Goal: Task Accomplishment & Management: Manage account settings

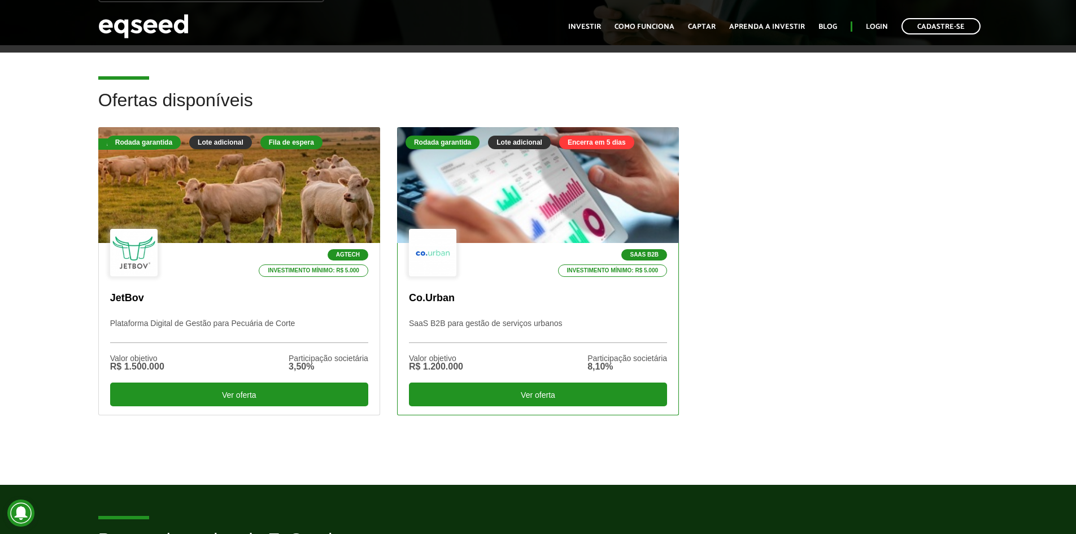
scroll to position [282, 0]
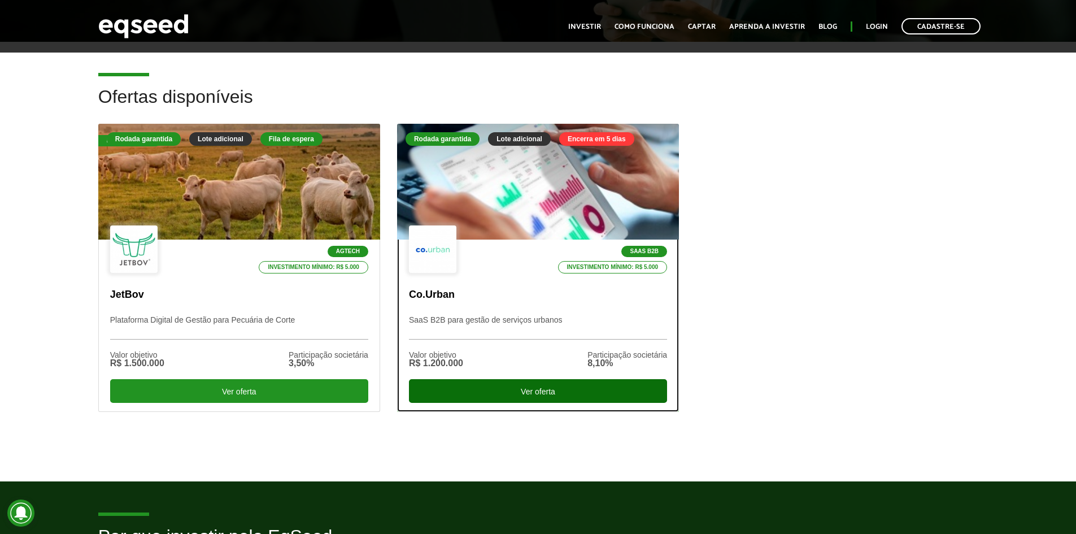
click at [542, 386] on div "Ver oferta" at bounding box center [538, 391] width 258 height 24
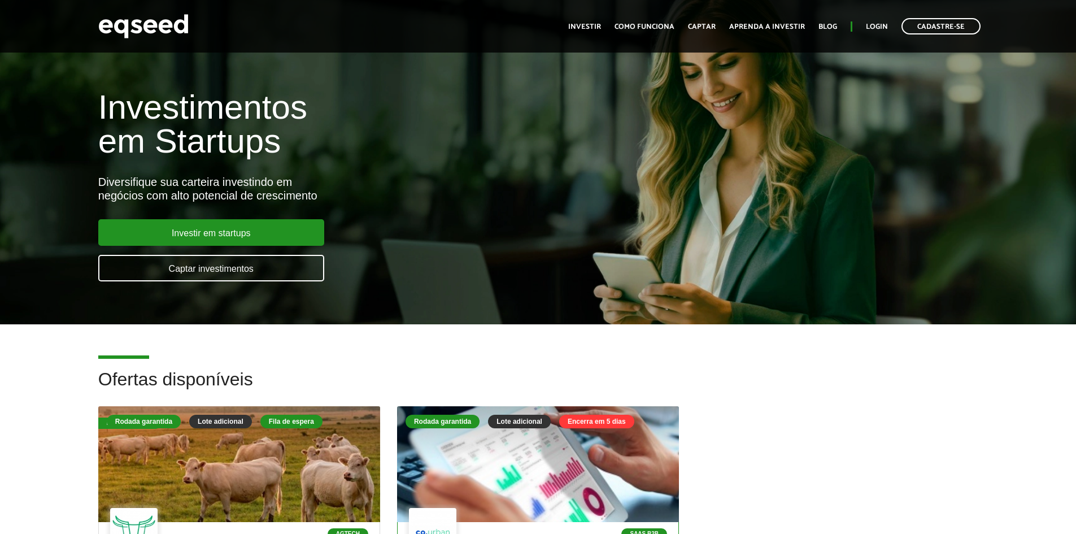
scroll to position [508, 0]
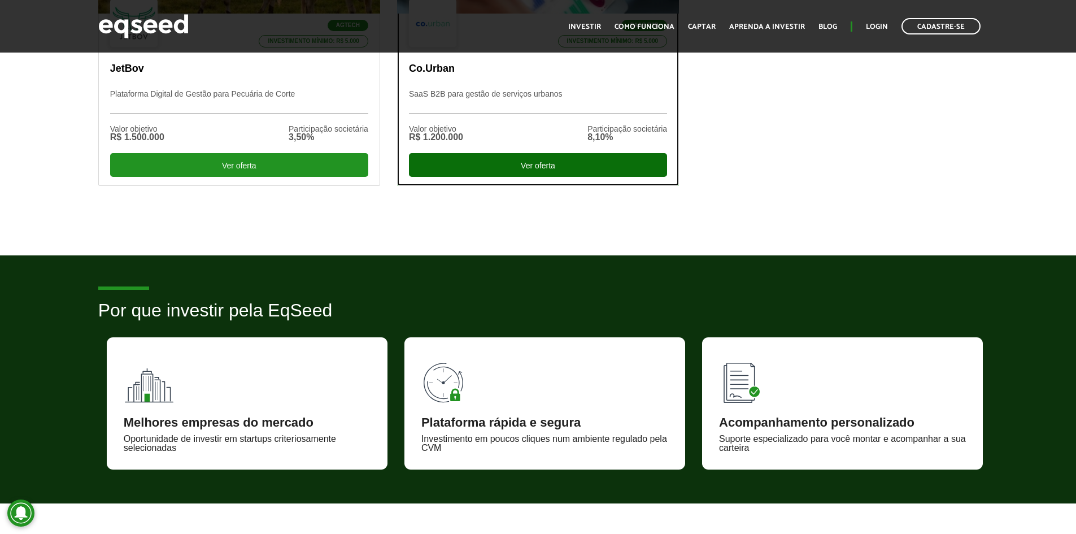
click at [553, 162] on div "Ver oferta" at bounding box center [538, 165] width 258 height 24
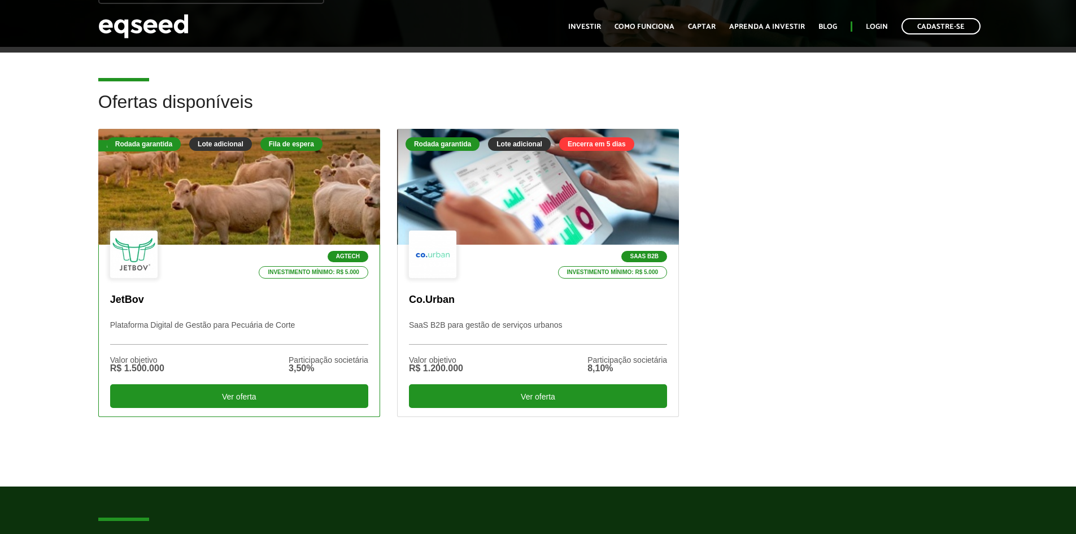
scroll to position [282, 0]
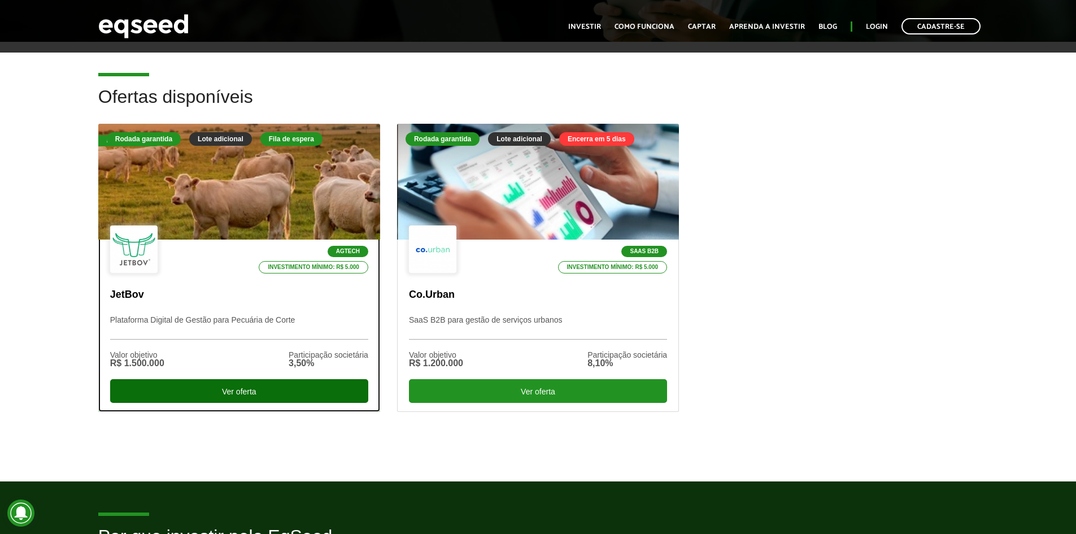
click at [224, 389] on div "Ver oferta" at bounding box center [239, 391] width 258 height 24
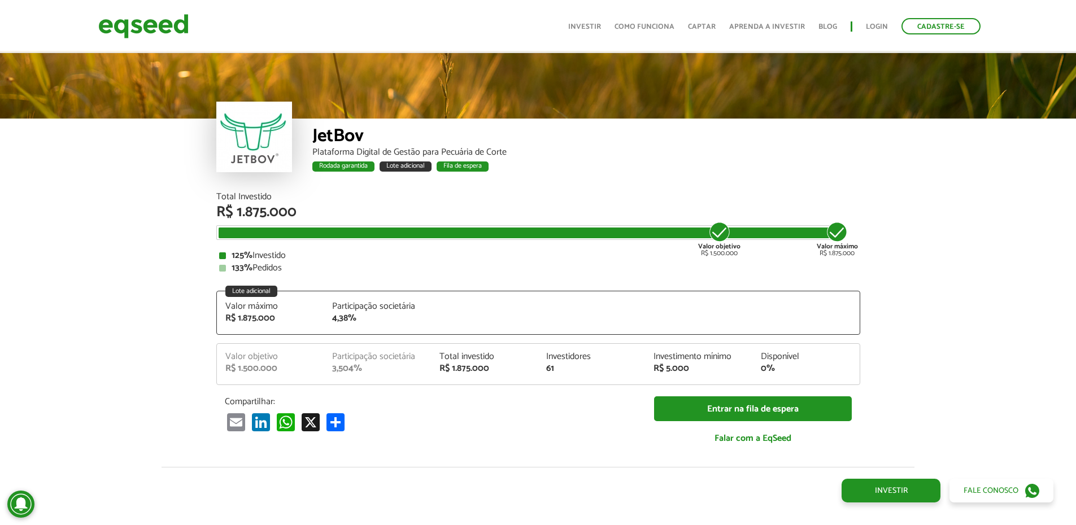
scroll to position [1455, 0]
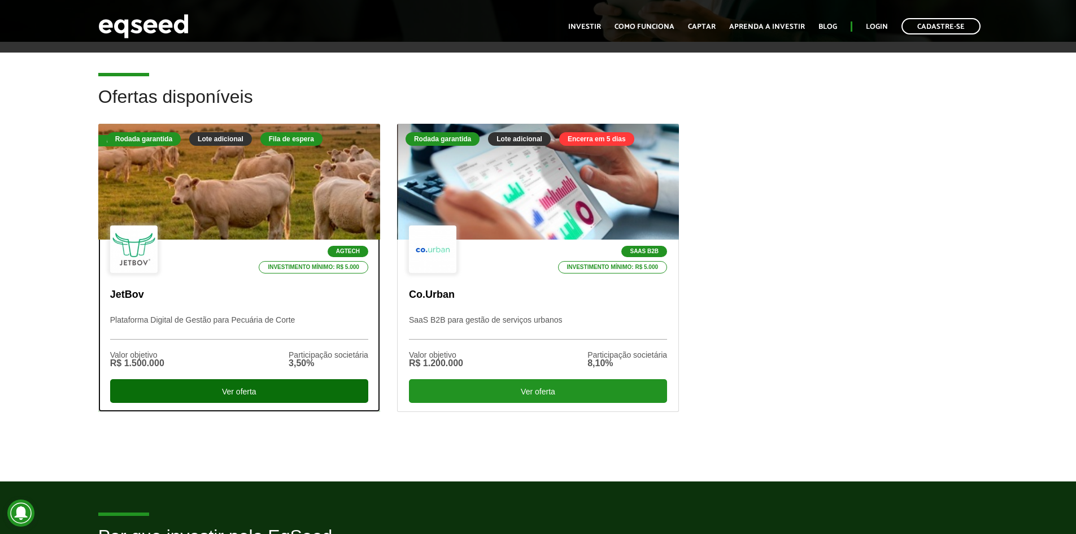
click at [237, 390] on div "Ver oferta" at bounding box center [239, 391] width 258 height 24
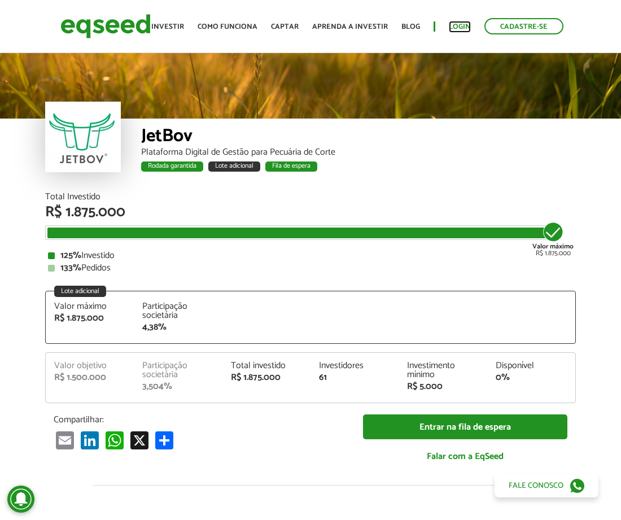
click at [462, 26] on link "Login" at bounding box center [460, 26] width 22 height 7
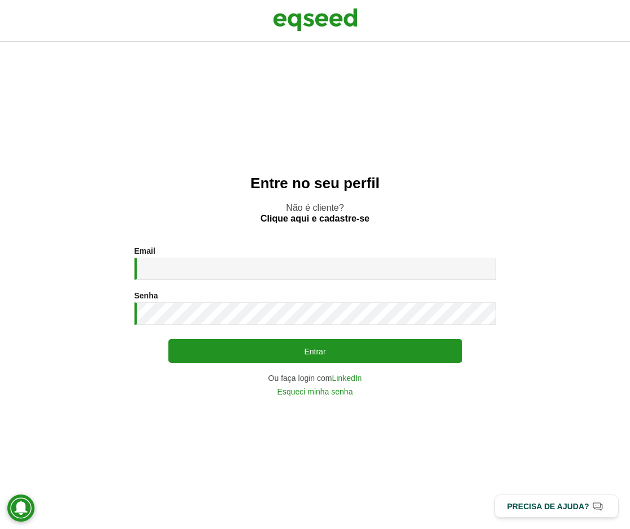
drag, startPoint x: 240, startPoint y: 256, endPoint x: 234, endPoint y: 264, distance: 9.9
click at [239, 256] on div "Email * Digite seu endereço de e-mail." at bounding box center [315, 262] width 362 height 33
click at [234, 266] on input "Email *" at bounding box center [315, 269] width 362 height 22
type input "**********"
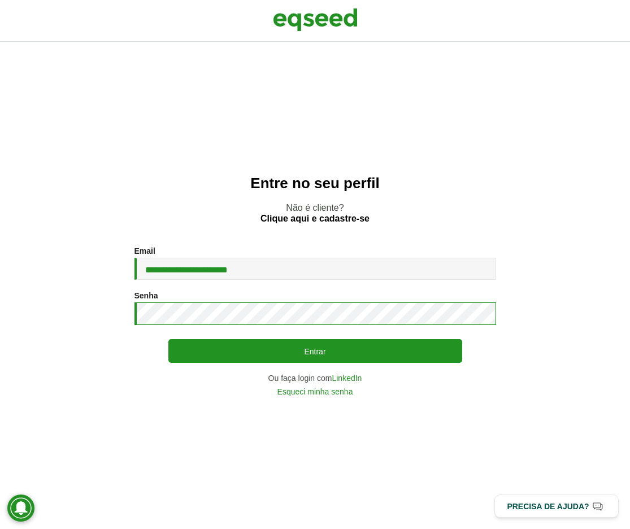
click at [168, 339] on button "Entrar" at bounding box center [315, 351] width 294 height 24
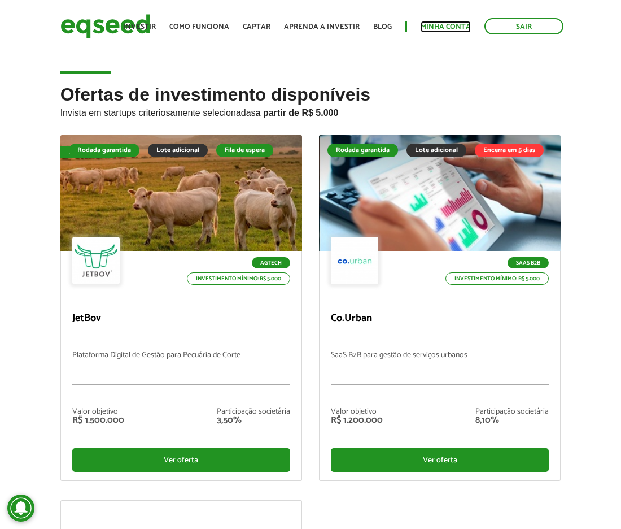
click at [439, 26] on link "Minha conta" at bounding box center [446, 26] width 50 height 7
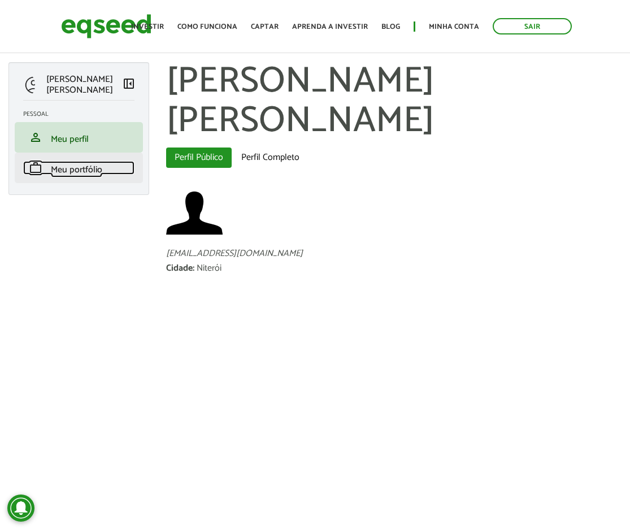
click at [101, 164] on span "Meu portfólio" at bounding box center [76, 169] width 51 height 15
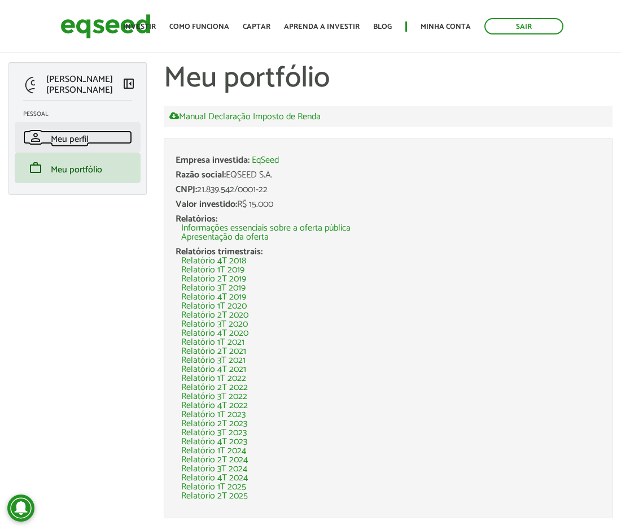
click at [62, 136] on span "Meu perfil" at bounding box center [70, 139] width 38 height 15
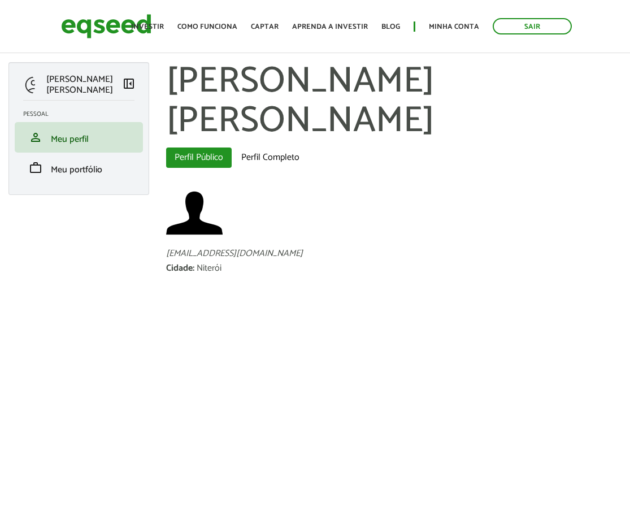
click at [450, 24] on link "Minha conta" at bounding box center [454, 26] width 50 height 7
click at [350, 29] on link "Aprenda a investir" at bounding box center [330, 26] width 76 height 7
